Goal: Information Seeking & Learning: Check status

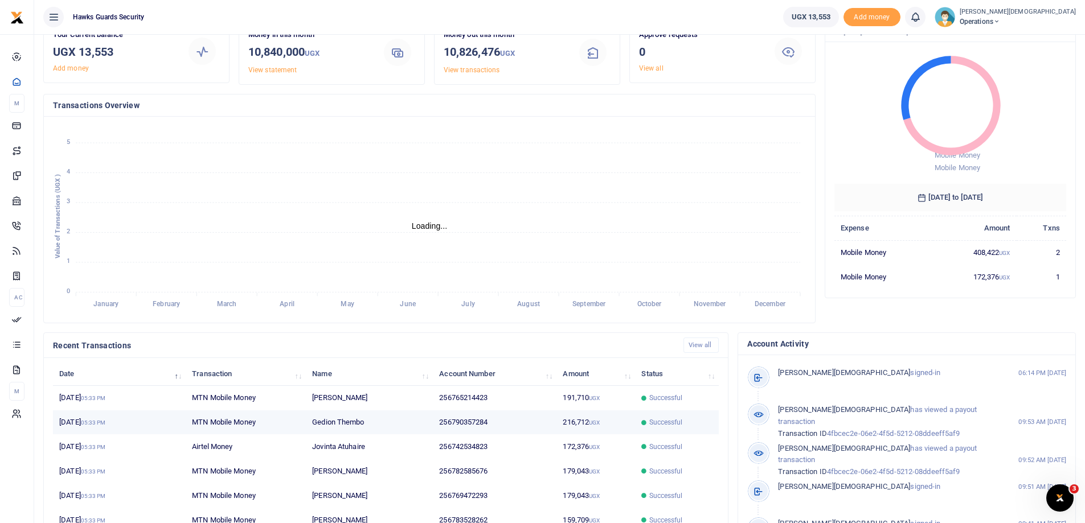
scroll to position [157, 0]
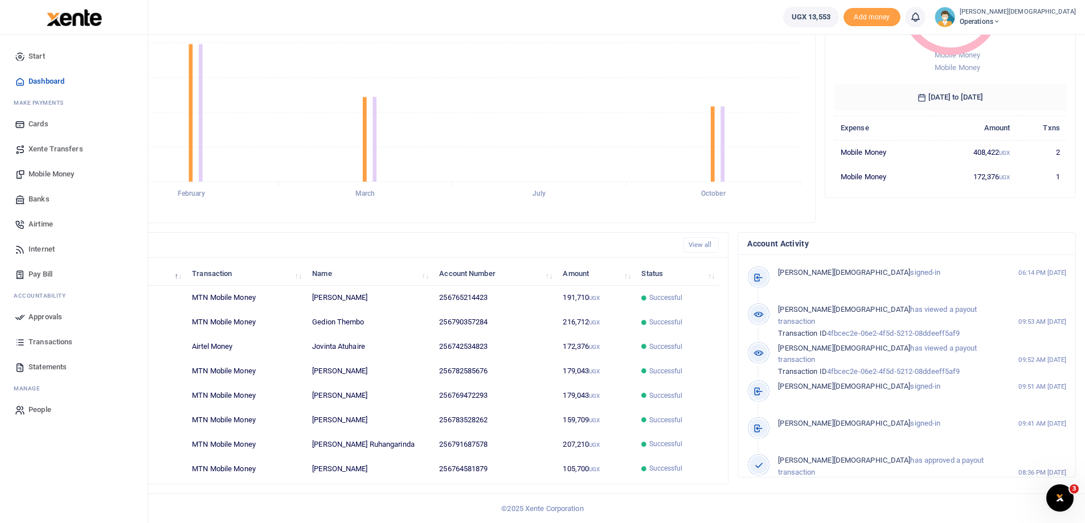
click at [39, 344] on span "Transactions" at bounding box center [50, 342] width 44 height 11
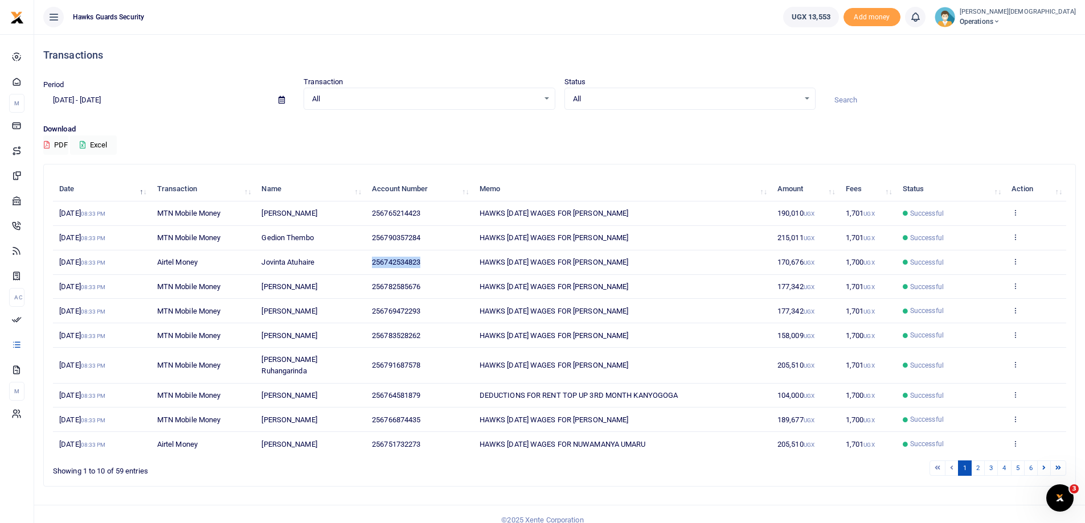
drag, startPoint x: 429, startPoint y: 265, endPoint x: 345, endPoint y: 271, distance: 83.9
click at [349, 265] on tr "[DATE] 08:33 PM Airtel Money Jovinta Atuhaire 256742534823 HAWKS [DATE] WAGES F…" at bounding box center [559, 263] width 1013 height 24
drag, startPoint x: 425, startPoint y: 288, endPoint x: 370, endPoint y: 288, distance: 55.2
click at [370, 288] on td "256782585676" at bounding box center [420, 287] width 108 height 24
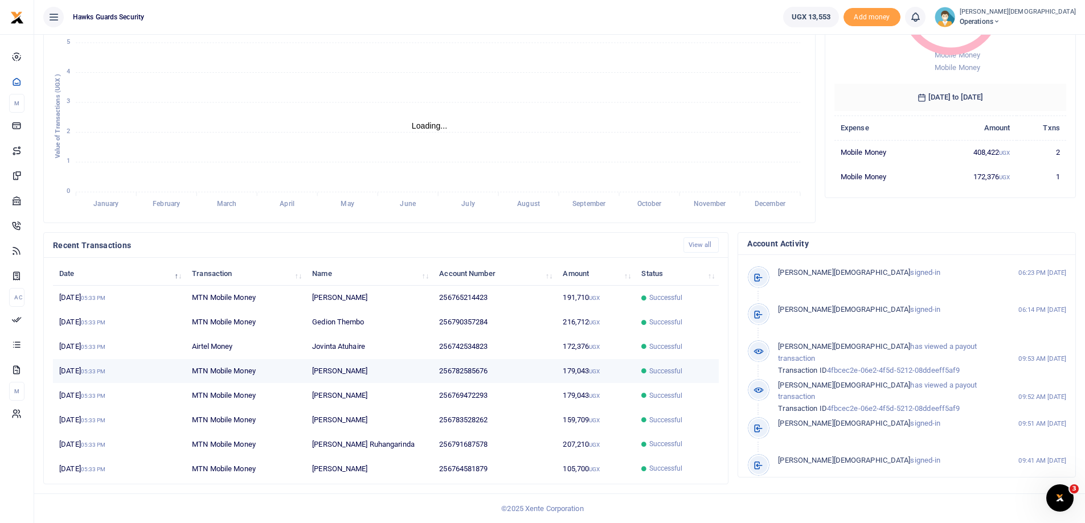
click at [653, 375] on span "Successful" at bounding box center [666, 371] width 34 height 10
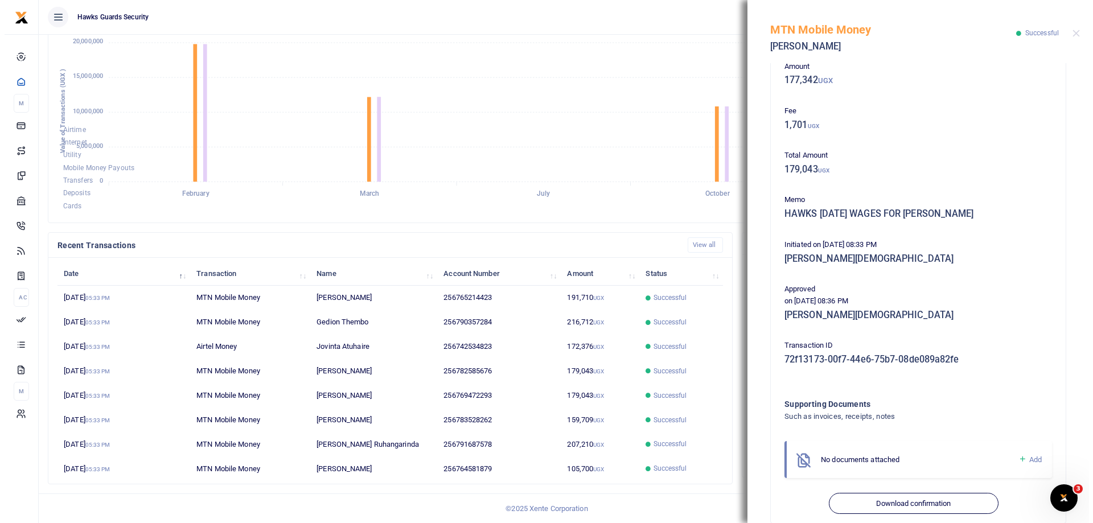
scroll to position [82, 0]
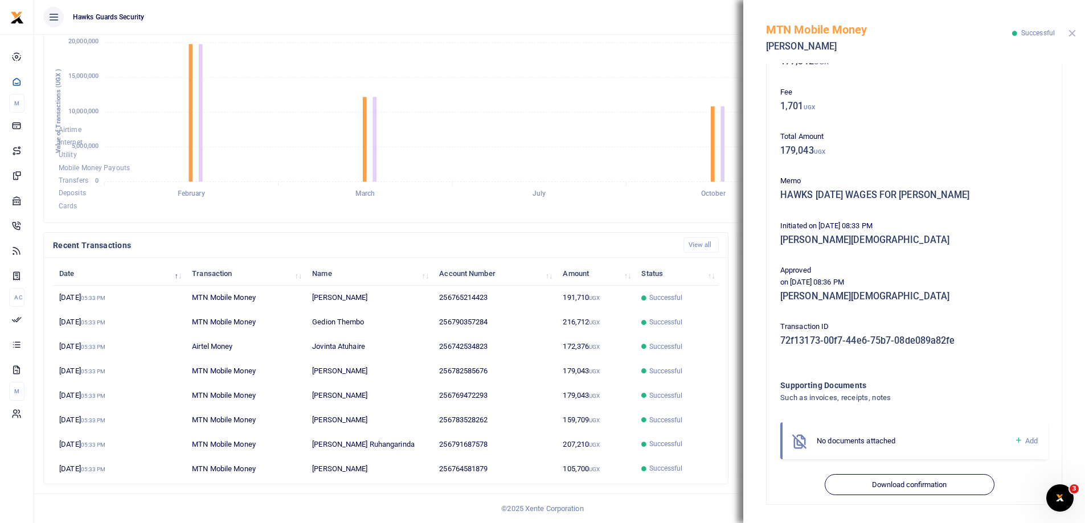
click at [1072, 33] on button "Close" at bounding box center [1071, 33] width 7 height 7
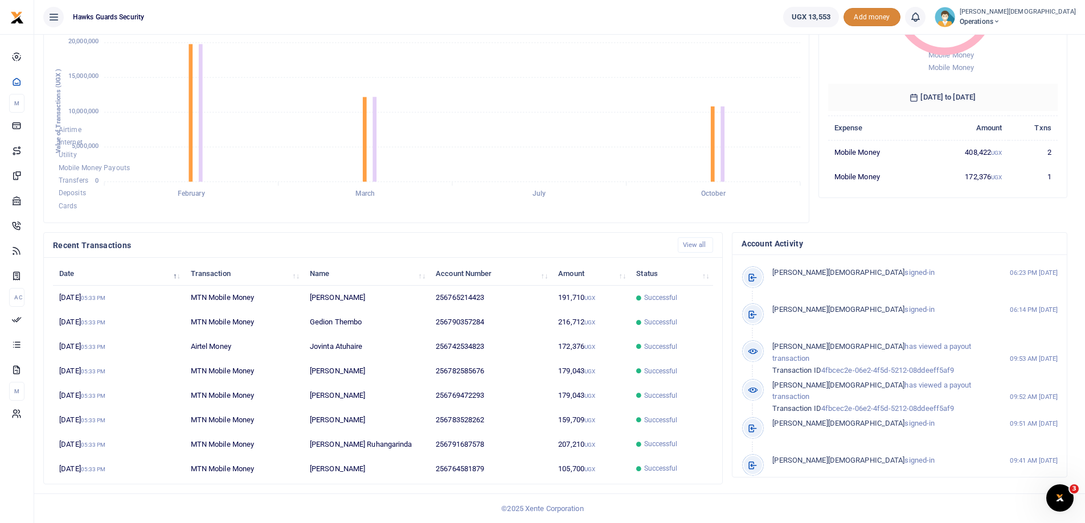
scroll to position [9, 9]
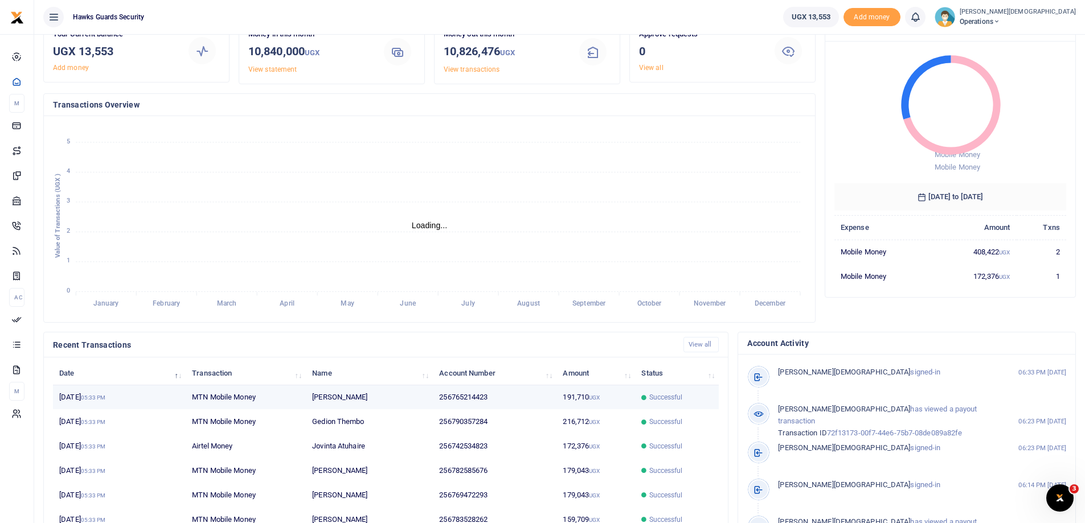
scroll to position [157, 0]
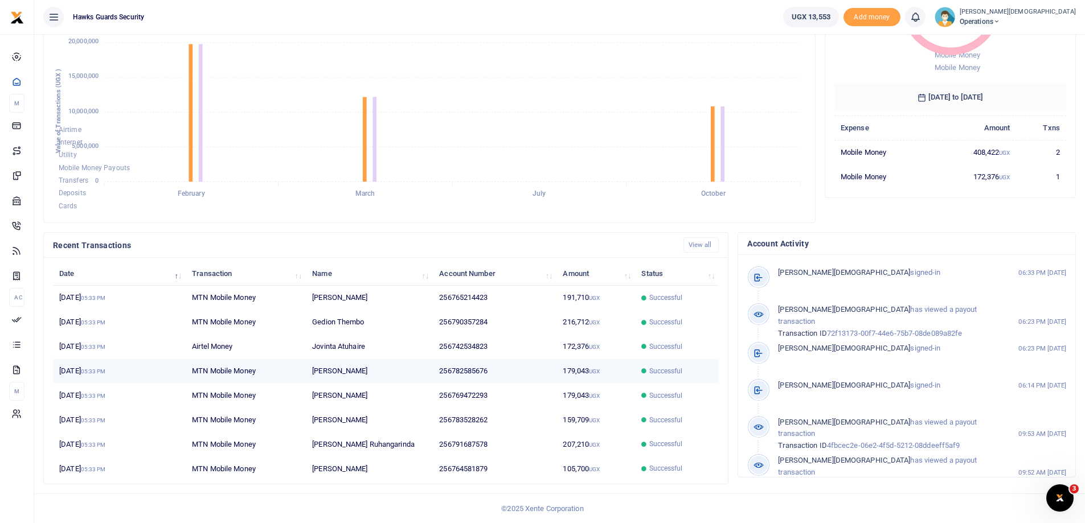
click at [77, 374] on td "13th Oct 2025 05:33 PM" at bounding box center [119, 371] width 133 height 24
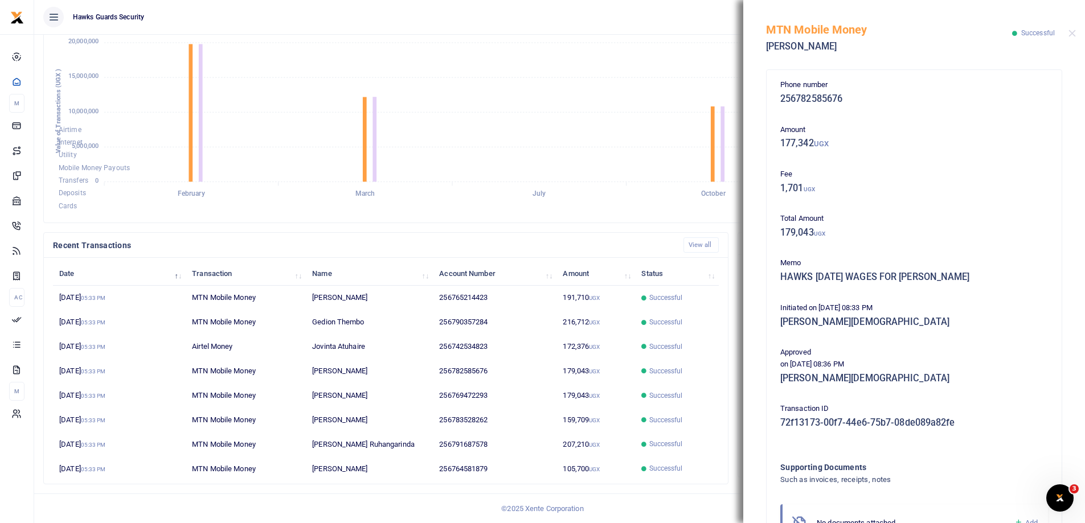
click at [619, 258] on div "Date Transaction Name Account Number Amount Status 13th Oct 2025 05:33 PM MTN M…" at bounding box center [386, 371] width 666 height 226
click at [617, 237] on div "Recent Transactions View all" at bounding box center [385, 244] width 675 height 15
